Goal: Register for event/course

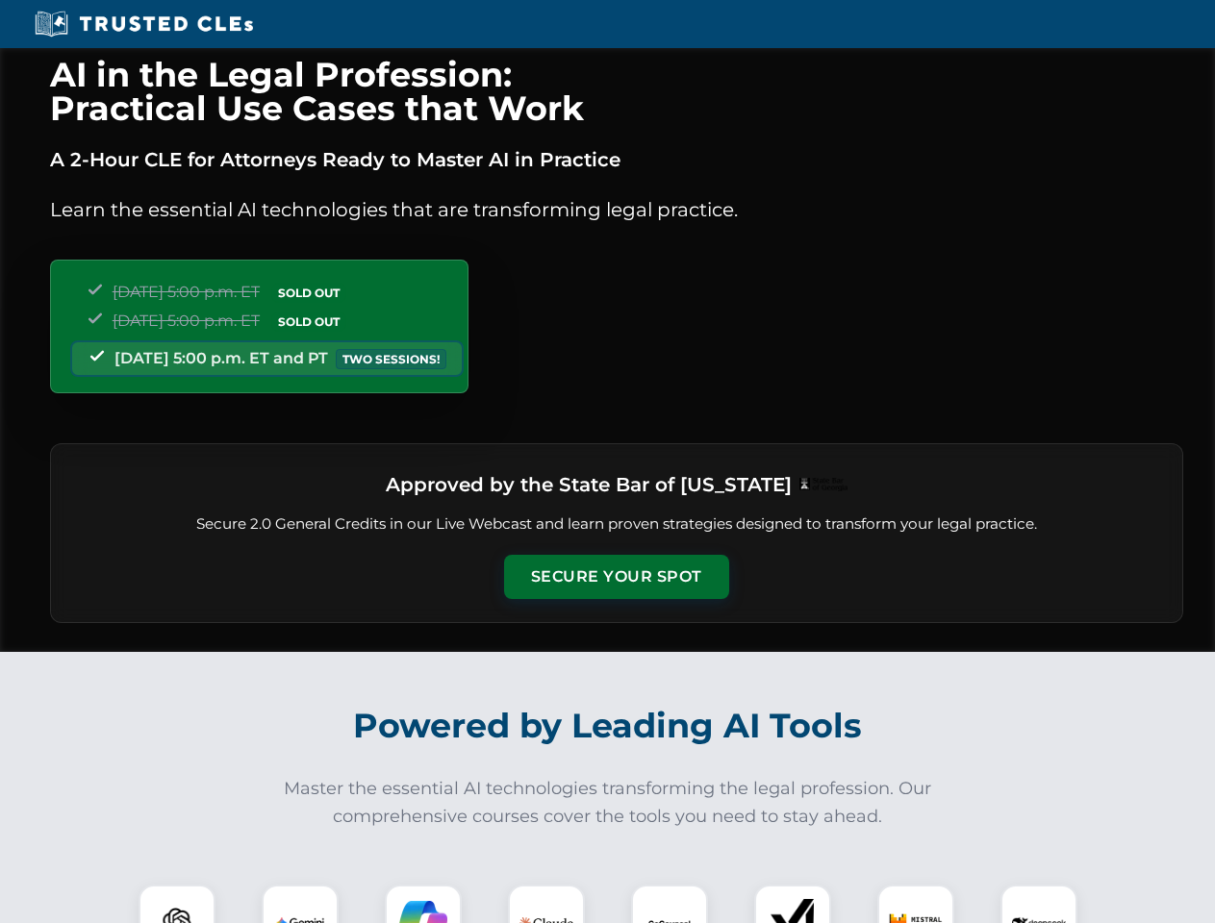
click at [616, 577] on button "Secure Your Spot" at bounding box center [616, 577] width 225 height 44
click at [177, 904] on img at bounding box center [177, 923] width 56 height 56
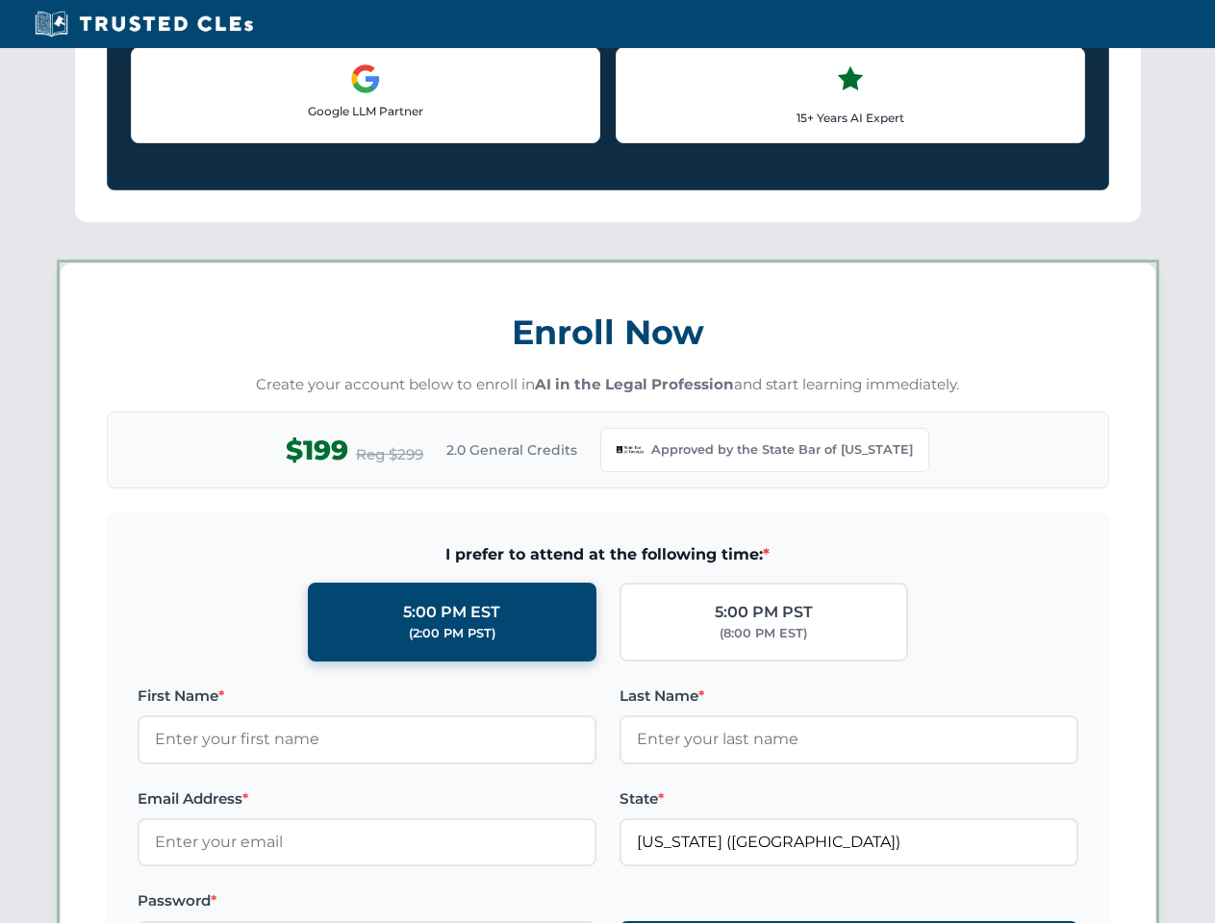
click at [423, 904] on label "Password *" at bounding box center [367, 901] width 459 height 23
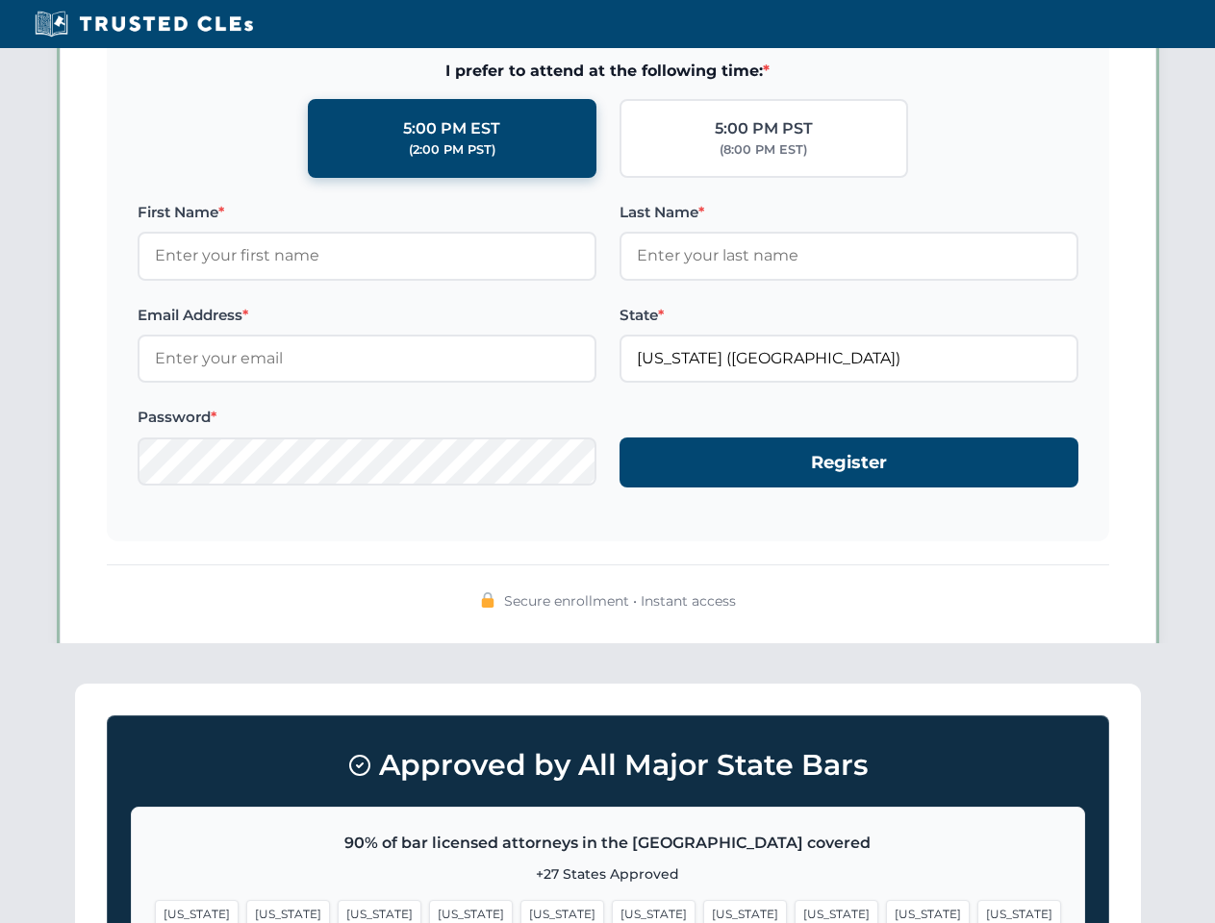
click at [886, 904] on span "[US_STATE]" at bounding box center [928, 914] width 84 height 28
